Goal: Check status: Check status

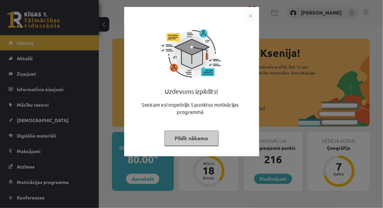
click at [203, 139] on button "Pildīt nākamo" at bounding box center [192, 138] width 54 height 15
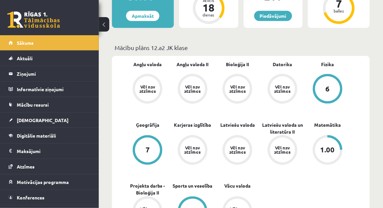
scroll to position [164, 0]
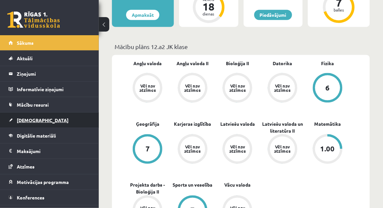
click at [33, 121] on span "[DEMOGRAPHIC_DATA]" at bounding box center [43, 120] width 52 height 6
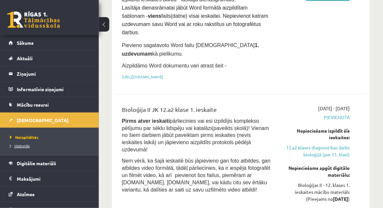
click at [29, 148] on link "Izlabotās" at bounding box center [51, 146] width 82 height 6
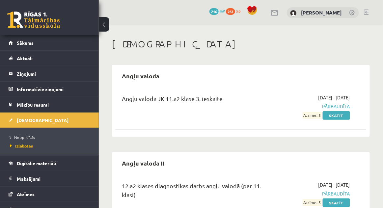
scroll to position [1, 0]
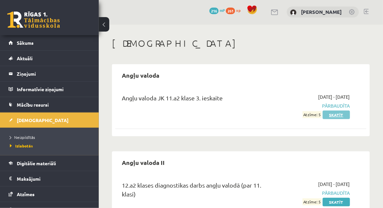
click at [327, 116] on link "Skatīt" at bounding box center [336, 115] width 27 height 9
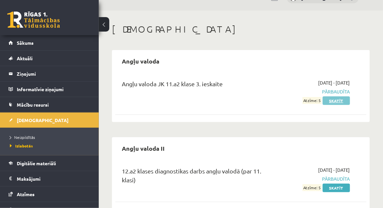
scroll to position [20, 0]
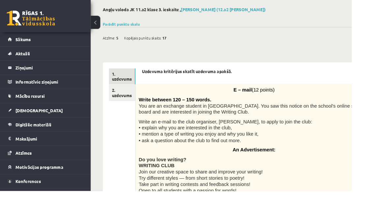
scroll to position [30, 0]
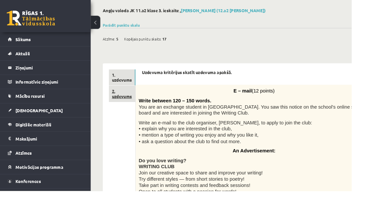
click at [130, 100] on link "2. uzdevums" at bounding box center [133, 103] width 29 height 18
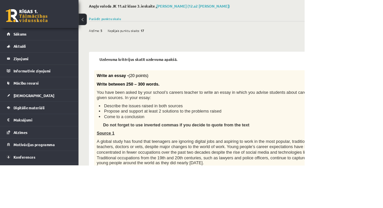
scroll to position [34, 0]
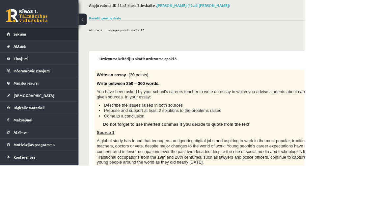
click at [20, 36] on link "Sākums" at bounding box center [50, 42] width 82 height 15
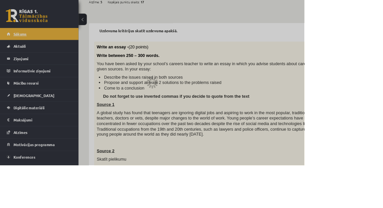
scroll to position [74, 0]
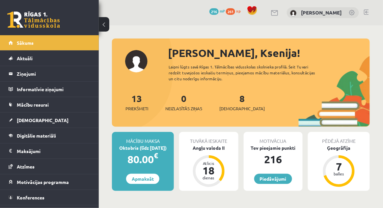
click at [368, 12] on link at bounding box center [366, 12] width 5 height 5
